Goal: Transaction & Acquisition: Obtain resource

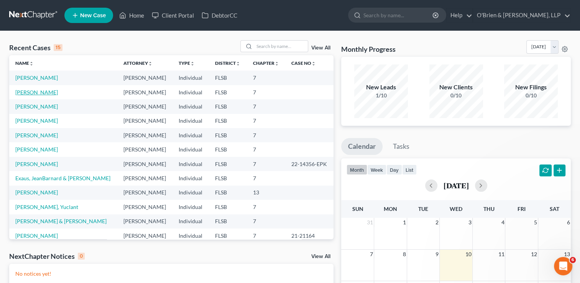
click at [34, 90] on link "[PERSON_NAME]" at bounding box center [36, 92] width 43 height 7
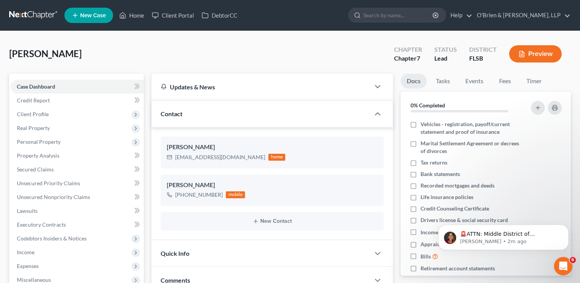
scroll to position [307, 0]
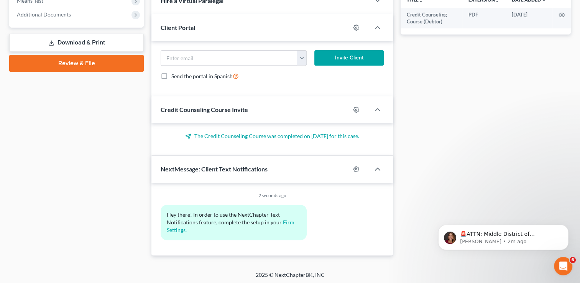
click at [71, 42] on link "Download & Print" at bounding box center [76, 43] width 135 height 18
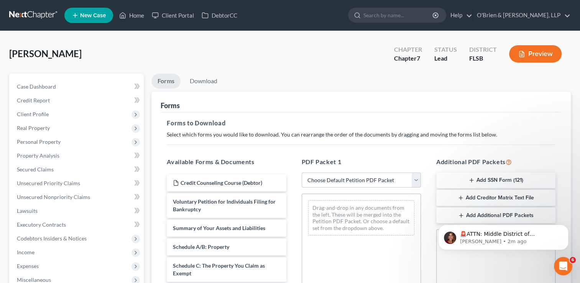
click at [419, 180] on select "Choose Default Petition PDF Packet Complete Bankruptcy Petition (all forms and …" at bounding box center [361, 180] width 119 height 15
select select "0"
click at [302, 173] on select "Choose Default Petition PDF Packet Complete Bankruptcy Petition (all forms and …" at bounding box center [361, 180] width 119 height 15
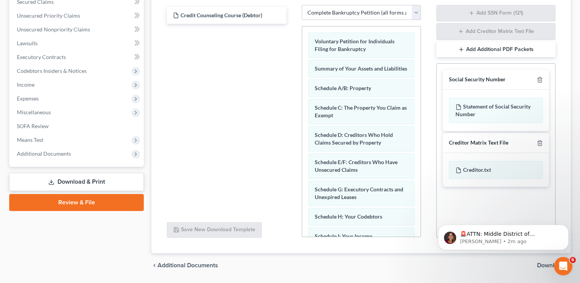
scroll to position [190, 0]
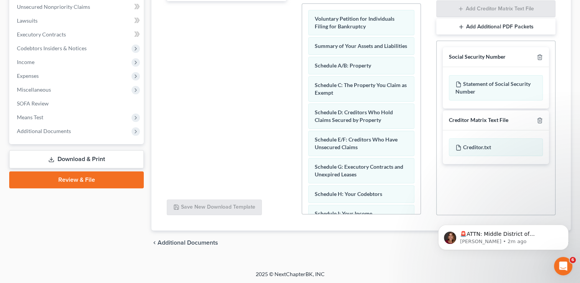
click at [402, 249] on div "chevron_left Additional Documents Download chevron_right" at bounding box center [362, 243] width 420 height 25
click at [536, 264] on div "Orcini, Mario Upgraded Chapter Chapter 7 Status Lead District FLSB Preview Peti…" at bounding box center [290, 56] width 580 height 430
click at [568, 226] on icon "Dismiss notification" at bounding box center [567, 227] width 4 height 4
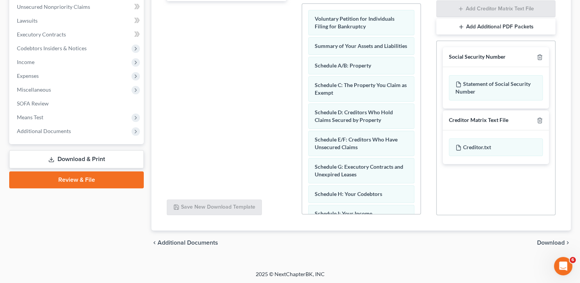
click at [553, 241] on span "Download" at bounding box center [552, 243] width 28 height 6
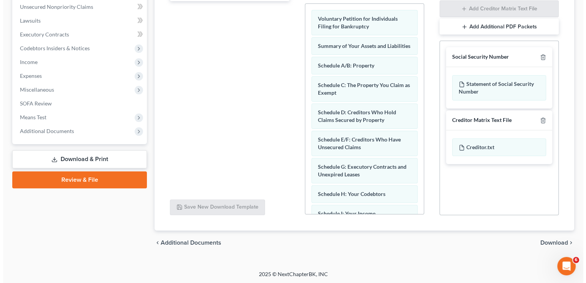
scroll to position [124, 0]
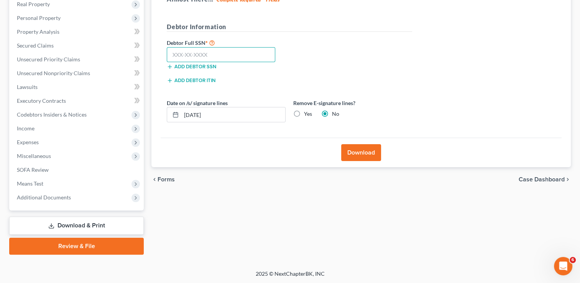
click at [181, 52] on input "text" at bounding box center [221, 54] width 109 height 15
type input "284-66-6676"
click at [351, 152] on button "Download" at bounding box center [361, 152] width 40 height 17
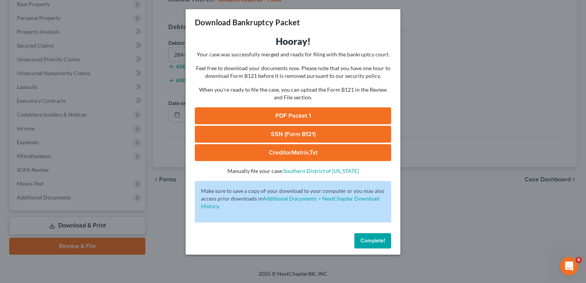
click at [339, 125] on div "PDF Packet 1 SSN (Form B121) CreditorMatrix.txt -" at bounding box center [293, 134] width 196 height 54
click at [336, 119] on link "PDF Packet 1" at bounding box center [293, 115] width 196 height 17
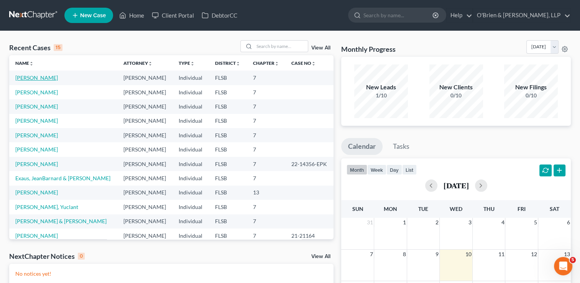
click at [35, 79] on link "[PERSON_NAME]" at bounding box center [36, 77] width 43 height 7
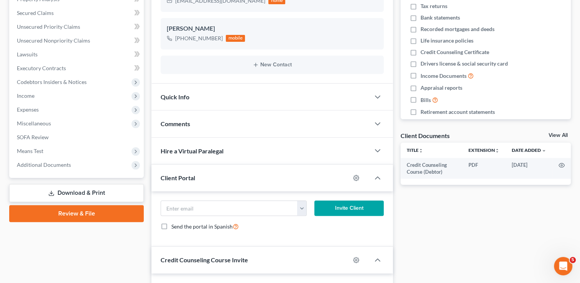
scroll to position [158, 0]
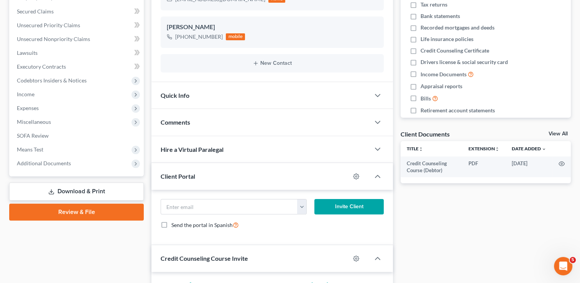
click at [101, 188] on link "Download & Print" at bounding box center [76, 192] width 135 height 18
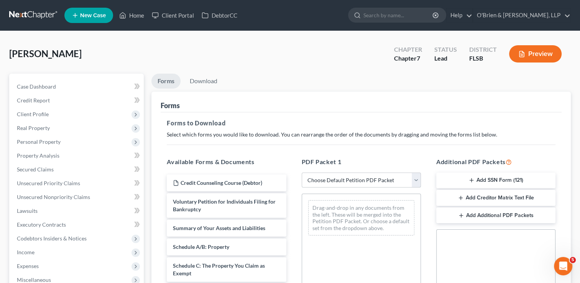
click at [414, 180] on select "Choose Default Petition PDF Packet Complete Bankruptcy Petition (all forms and …" at bounding box center [361, 180] width 119 height 15
select select "0"
click at [302, 173] on select "Choose Default Petition PDF Packet Complete Bankruptcy Petition (all forms and …" at bounding box center [361, 180] width 119 height 15
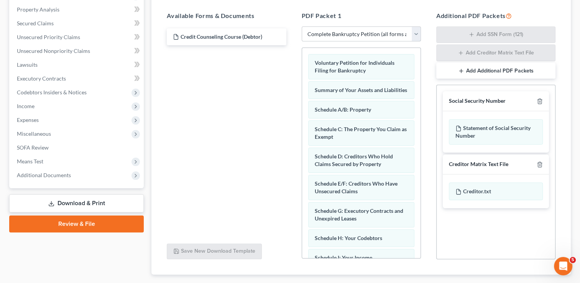
scroll to position [190, 0]
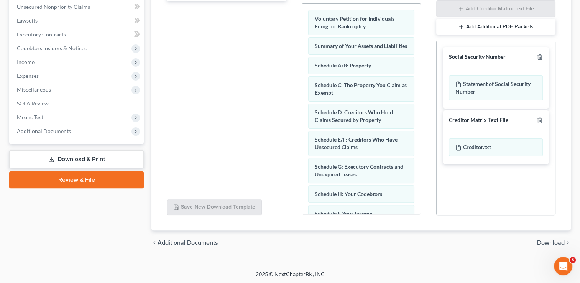
click at [547, 243] on span "Download" at bounding box center [552, 243] width 28 height 6
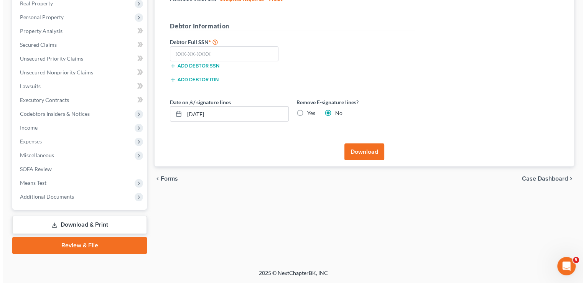
scroll to position [124, 0]
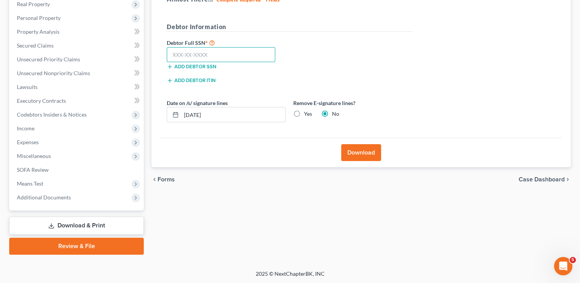
click at [202, 55] on input "text" at bounding box center [221, 54] width 109 height 15
type input "284-66-6676"
click at [358, 149] on button "Download" at bounding box center [361, 152] width 40 height 17
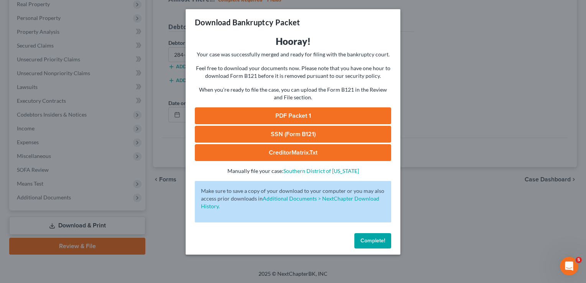
drag, startPoint x: 354, startPoint y: 140, endPoint x: 320, endPoint y: 120, distance: 40.1
click at [320, 120] on link "PDF Packet 1" at bounding box center [293, 115] width 196 height 17
